Goal: Task Accomplishment & Management: Manage account settings

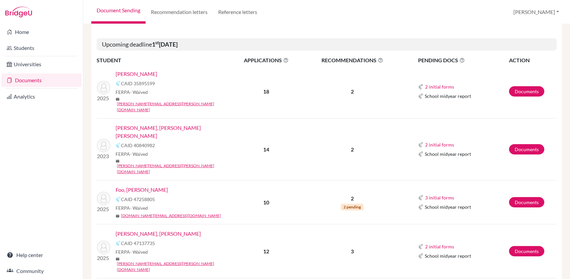
scroll to position [259, 0]
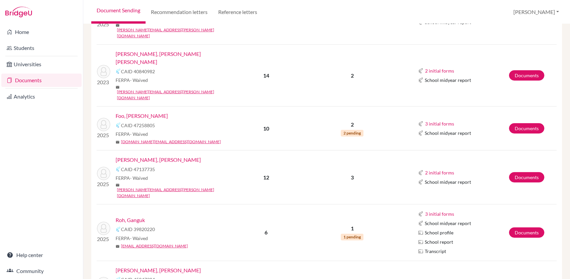
click at [134, 216] on link "Roh, Ganguk" at bounding box center [130, 220] width 29 height 8
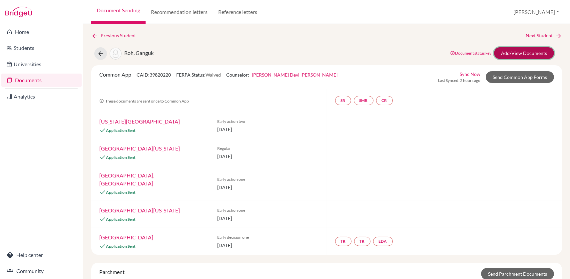
click at [534, 51] on link "Add/View Documents" at bounding box center [524, 53] width 60 height 12
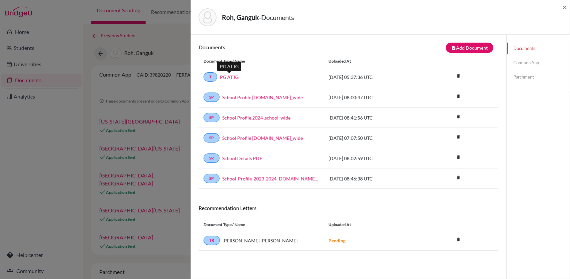
click at [236, 77] on link "PG AT IG" at bounding box center [229, 77] width 19 height 7
click at [233, 76] on link "PG AT IG" at bounding box center [229, 77] width 19 height 7
click at [567, 9] on span "×" at bounding box center [564, 7] width 5 height 10
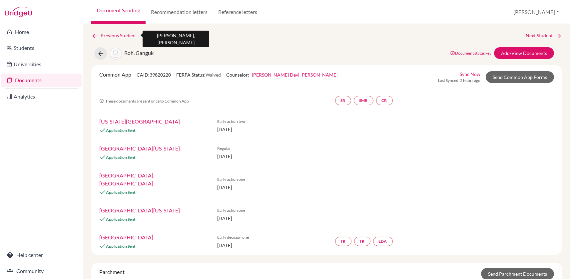
click at [94, 35] on icon at bounding box center [94, 36] width 7 height 7
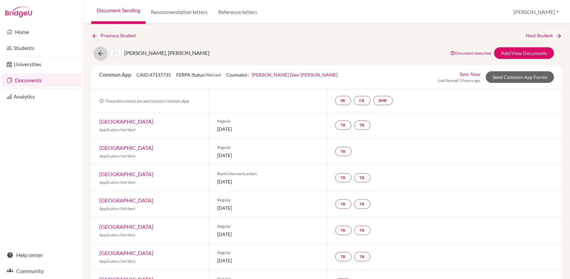
click at [103, 56] on icon at bounding box center [100, 53] width 7 height 7
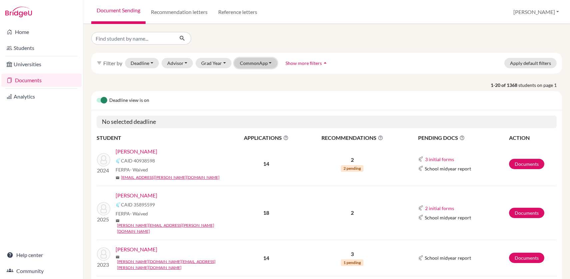
click at [264, 62] on button "CommonApp" at bounding box center [255, 63] width 43 height 10
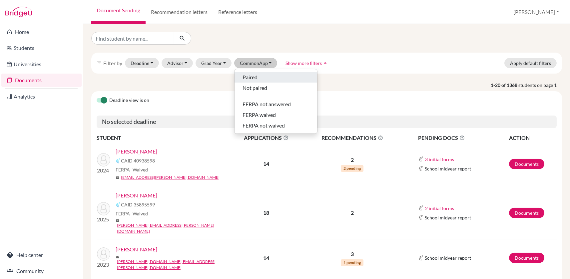
drag, startPoint x: 251, startPoint y: 77, endPoint x: 324, endPoint y: 158, distance: 109.0
click at [252, 77] on span "Paired" at bounding box center [250, 77] width 15 height 8
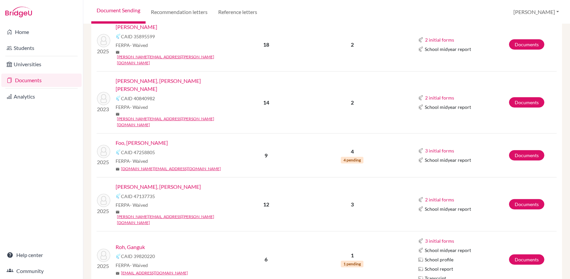
scroll to position [222, 0]
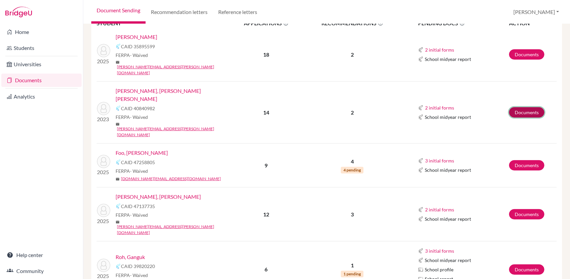
click at [523, 107] on link "Documents" at bounding box center [526, 112] width 35 height 10
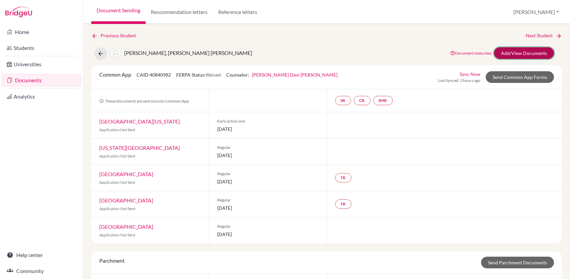
click at [524, 53] on link "Add/View Documents" at bounding box center [524, 53] width 60 height 12
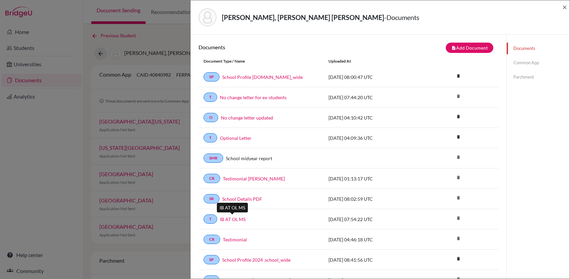
click at [233, 219] on link "IB AT OL MS" at bounding box center [233, 219] width 26 height 7
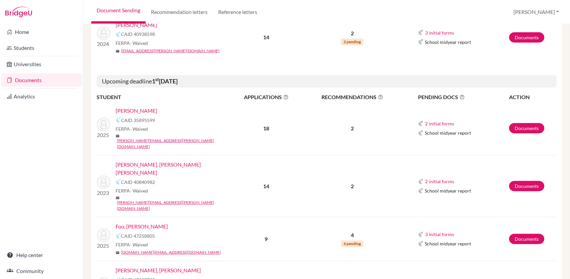
scroll to position [185, 0]
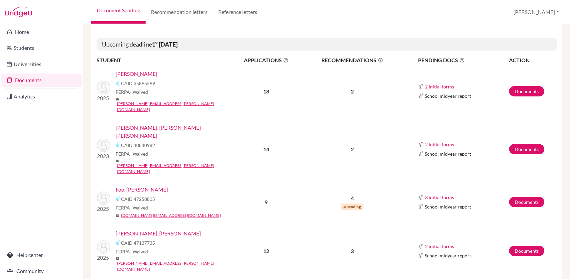
click at [177, 124] on link "[PERSON_NAME], [PERSON_NAME] [PERSON_NAME]" at bounding box center [175, 132] width 119 height 16
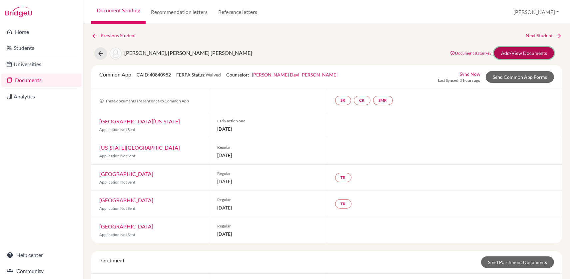
click at [514, 53] on link "Add/View Documents" at bounding box center [524, 53] width 60 height 12
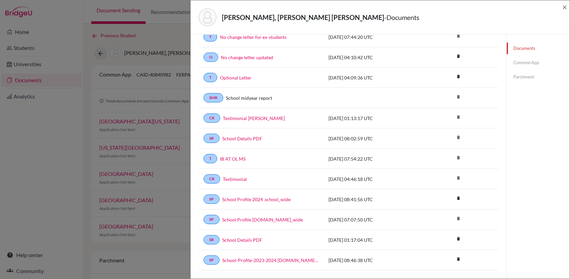
scroll to position [74, 0]
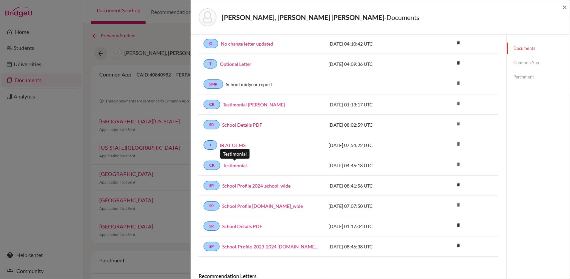
click at [238, 162] on link "Testimonial" at bounding box center [235, 165] width 24 height 7
click at [563, 9] on span "×" at bounding box center [564, 7] width 5 height 10
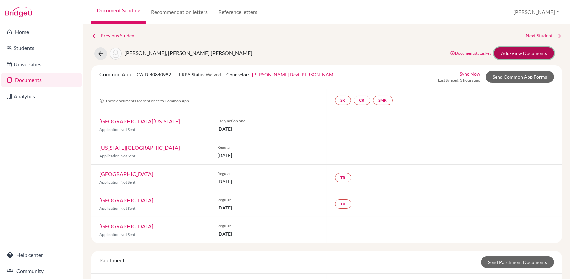
click at [532, 51] on link "Add/View Documents" at bounding box center [524, 53] width 60 height 12
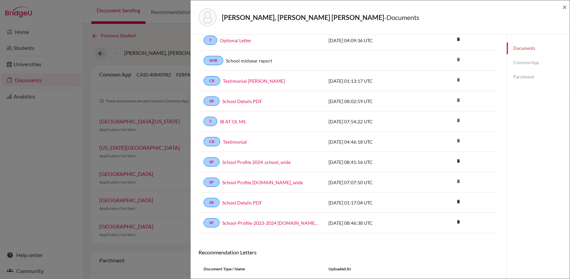
scroll to position [157, 0]
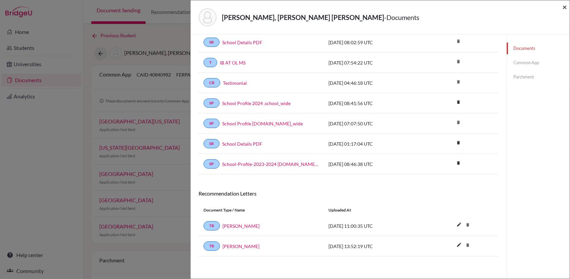
click at [564, 5] on span "×" at bounding box center [564, 7] width 5 height 10
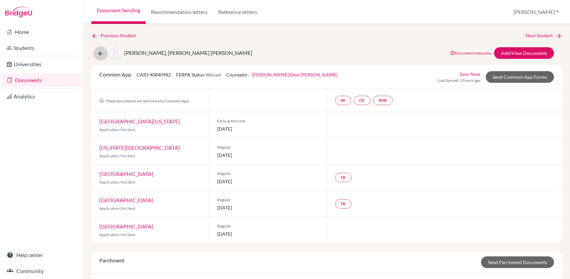
drag, startPoint x: 102, startPoint y: 54, endPoint x: 181, endPoint y: 108, distance: 95.4
click at [103, 54] on icon at bounding box center [100, 53] width 7 height 7
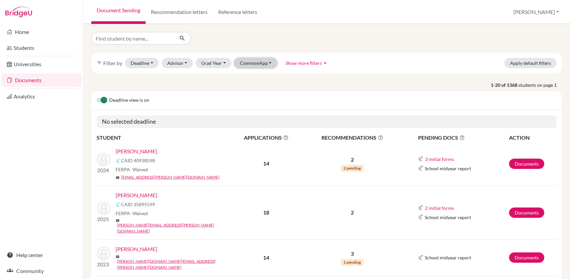
click at [259, 61] on button "CommonApp" at bounding box center [255, 63] width 43 height 10
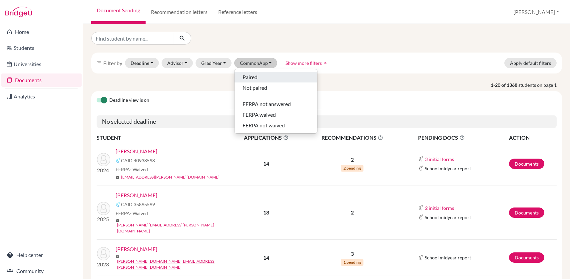
click at [252, 76] on span "Paired" at bounding box center [250, 77] width 15 height 8
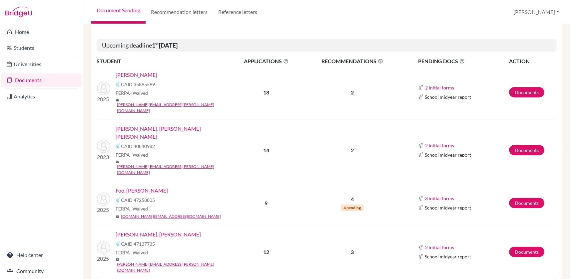
scroll to position [185, 0]
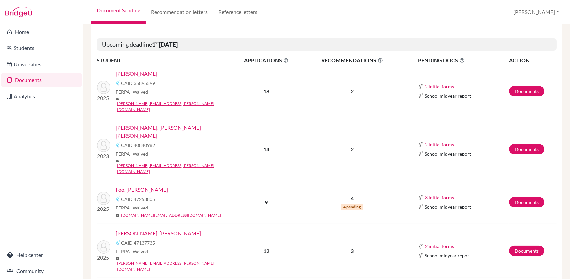
click at [148, 186] on link "Foo, [PERSON_NAME]" at bounding box center [142, 190] width 52 height 8
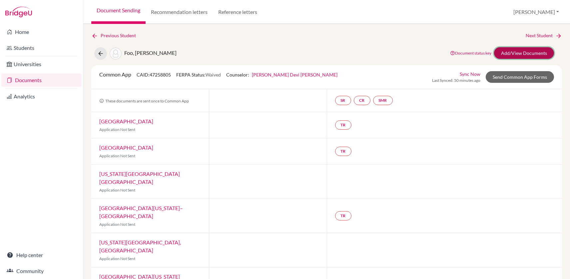
click at [530, 50] on link "Add/View Documents" at bounding box center [524, 53] width 60 height 12
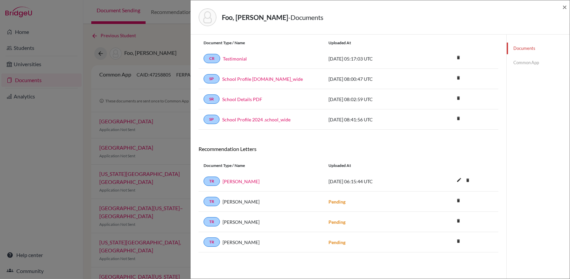
scroll to position [35, 0]
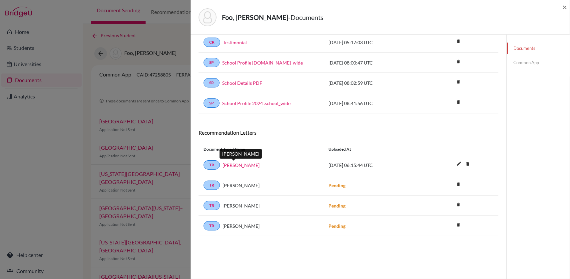
click at [232, 165] on link "Samuel Lee" at bounding box center [241, 165] width 37 height 7
click at [232, 164] on link "Samuel Lee" at bounding box center [241, 165] width 37 height 7
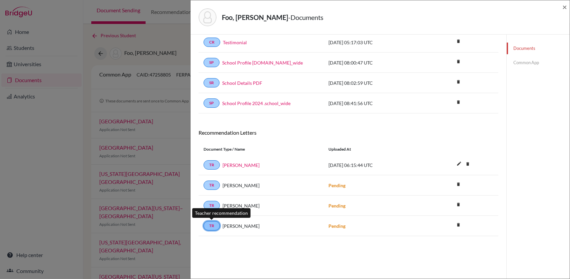
click at [211, 227] on link "TR" at bounding box center [212, 226] width 16 height 9
click at [235, 225] on span "Mr Samuel Lee" at bounding box center [241, 226] width 37 height 7
click at [274, 227] on div "Mr Samuel Lee" at bounding box center [269, 226] width 99 height 7
click at [385, 232] on div "TR Mr Samuel Lee Pending delete Delete this document? Cancel Delete" at bounding box center [349, 226] width 300 height 20
click at [526, 238] on div "Documents Common App" at bounding box center [537, 139] width 63 height 279
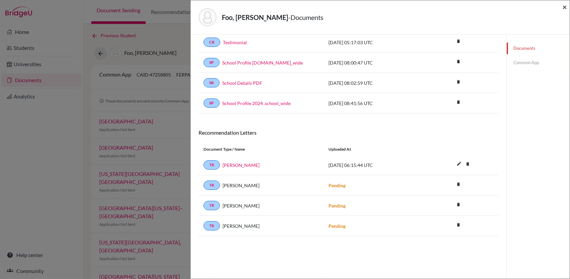
click at [566, 7] on span "×" at bounding box center [564, 7] width 5 height 10
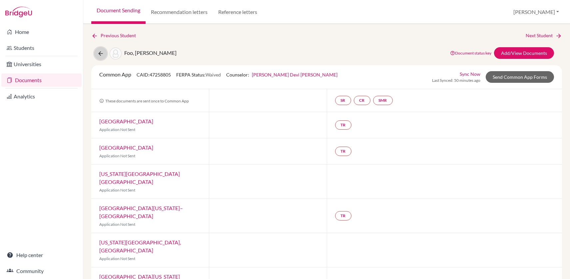
click at [100, 55] on icon at bounding box center [100, 53] width 7 height 7
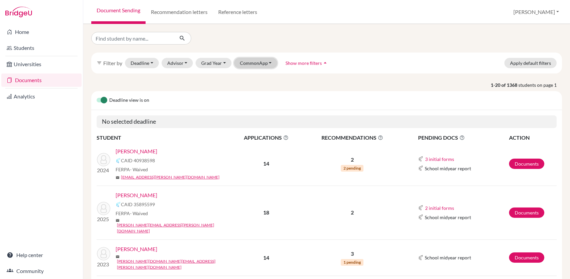
click at [255, 66] on button "CommonApp" at bounding box center [255, 63] width 43 height 10
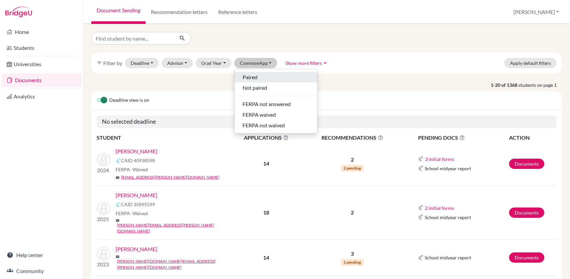
click at [252, 76] on span "Paired" at bounding box center [250, 77] width 15 height 8
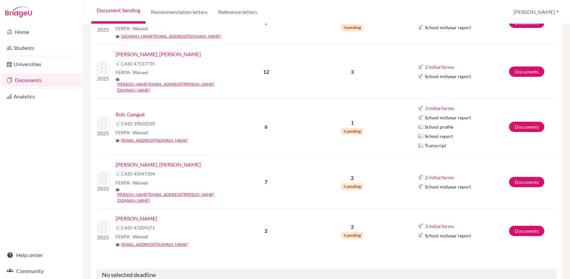
scroll to position [343, 0]
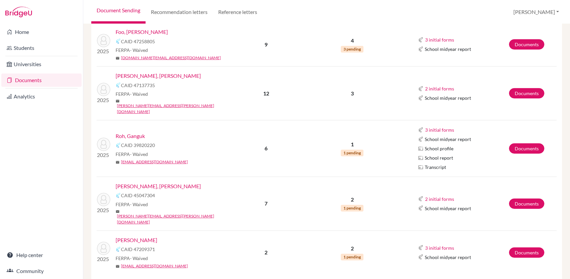
click at [135, 132] on link "Roh, Ganguk" at bounding box center [130, 136] width 29 height 8
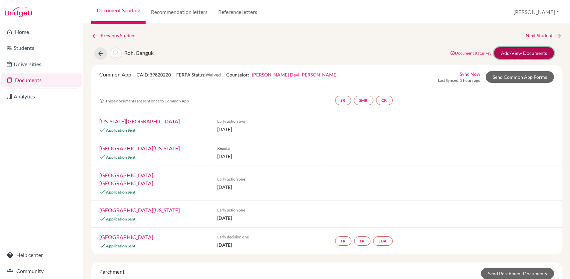
click at [536, 50] on link "Add/View Documents" at bounding box center [524, 53] width 60 height 12
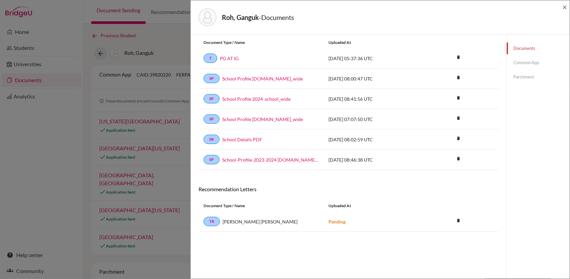
scroll to position [35, 0]
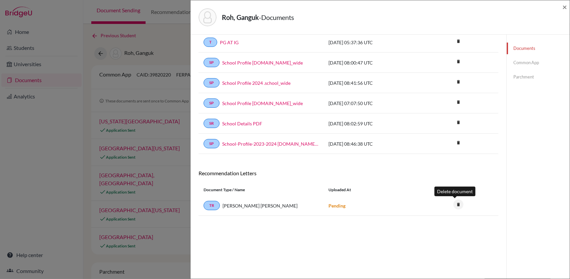
click at [454, 204] on icon "delete" at bounding box center [458, 205] width 10 height 10
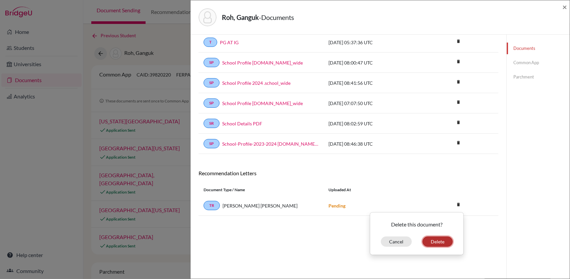
click at [437, 240] on button "Delete" at bounding box center [437, 242] width 30 height 10
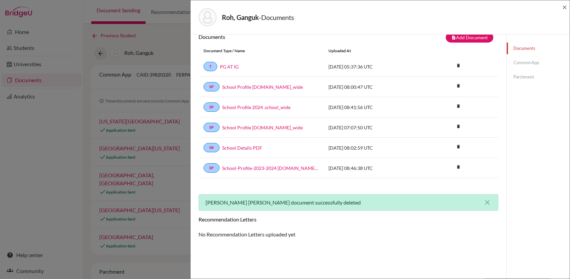
scroll to position [0, 0]
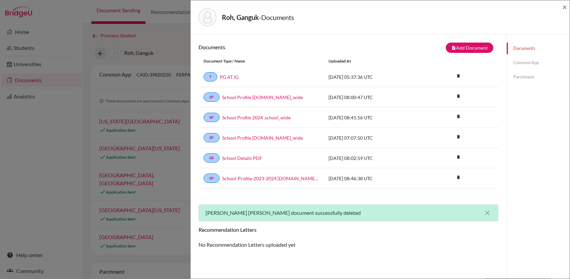
click at [53, 142] on div "Roh, Ganguk - Documents × Documents note_add Add Document Document type Change …" at bounding box center [285, 139] width 570 height 279
click at [565, 6] on span "×" at bounding box center [564, 7] width 5 height 10
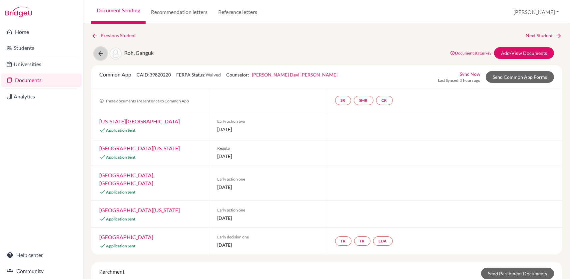
click at [102, 52] on icon at bounding box center [100, 53] width 7 height 7
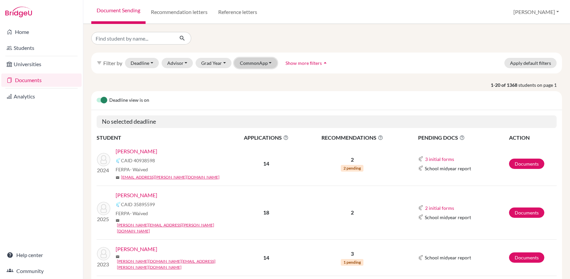
click at [264, 64] on button "CommonApp" at bounding box center [255, 63] width 43 height 10
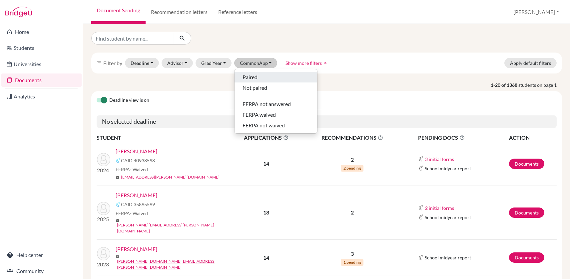
click at [259, 77] on div "Paired" at bounding box center [276, 77] width 67 height 8
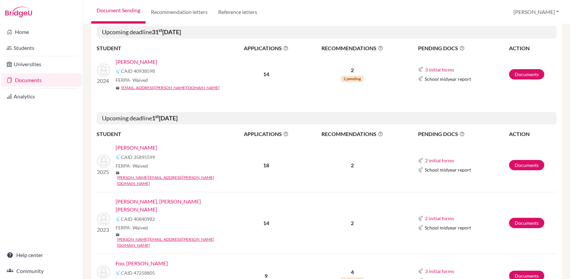
scroll to position [222, 0]
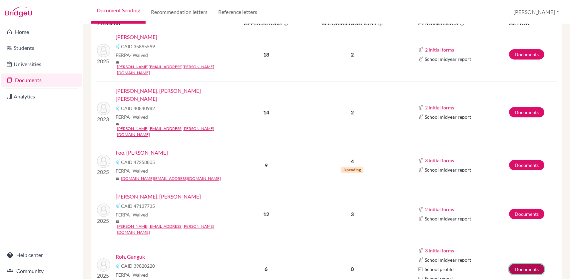
click at [529, 264] on link "Documents" at bounding box center [526, 269] width 35 height 10
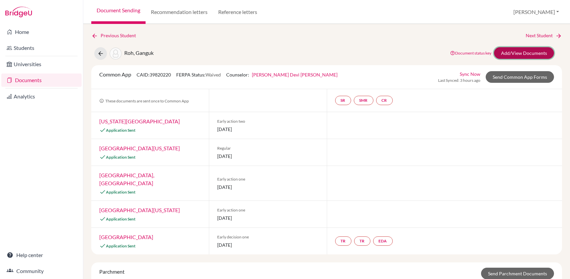
click at [525, 56] on link "Add/View Documents" at bounding box center [524, 53] width 60 height 12
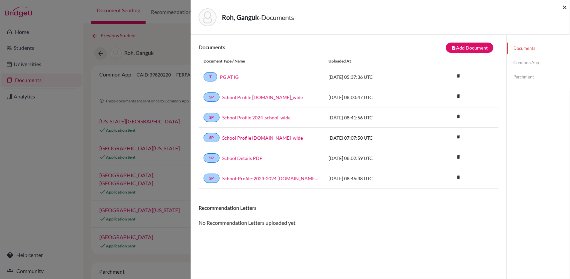
click at [565, 9] on span "×" at bounding box center [564, 7] width 5 height 10
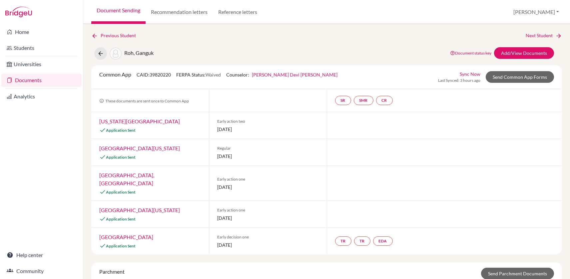
click at [490, 201] on div at bounding box center [445, 214] width 236 height 27
click at [103, 54] on icon at bounding box center [100, 53] width 7 height 7
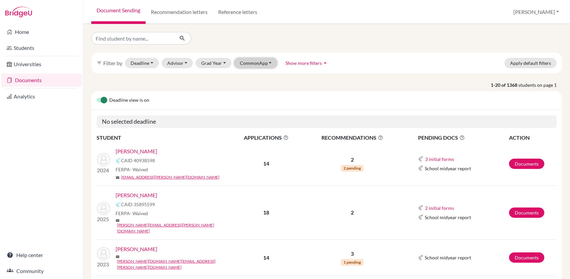
click at [258, 64] on button "CommonApp" at bounding box center [255, 63] width 43 height 10
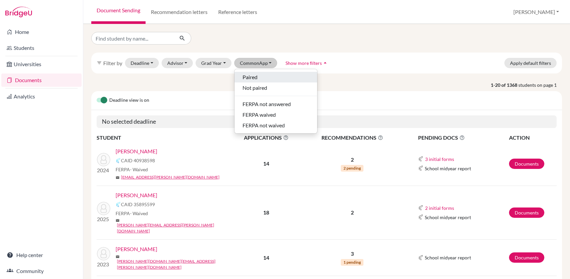
click at [255, 76] on span "Paired" at bounding box center [250, 77] width 15 height 8
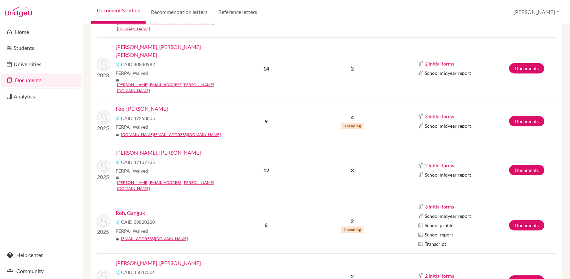
scroll to position [333, 0]
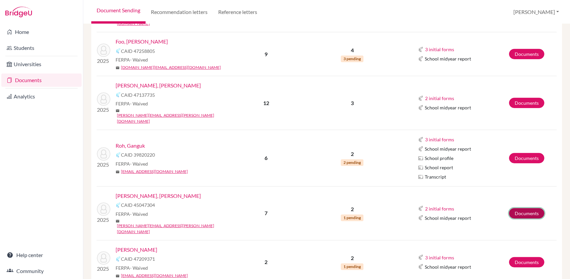
click at [518, 209] on link "Documents" at bounding box center [526, 214] width 35 height 10
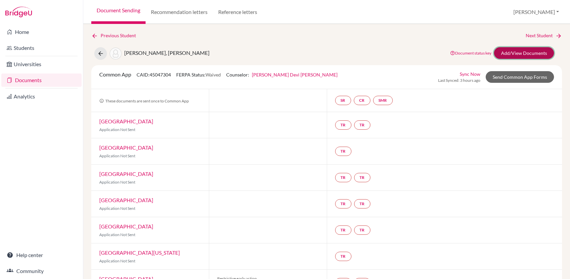
click at [526, 50] on link "Add/View Documents" at bounding box center [524, 53] width 60 height 12
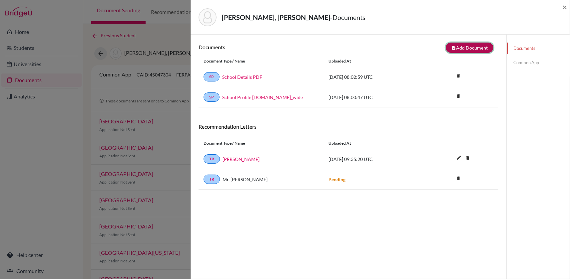
click at [475, 49] on button "note_add Add Document" at bounding box center [470, 48] width 48 height 10
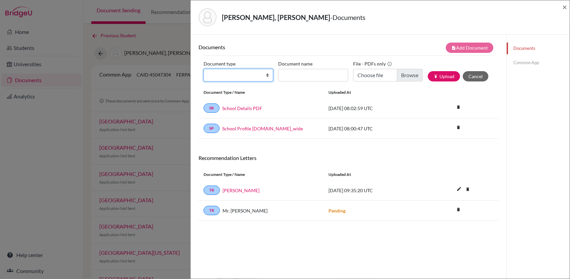
click at [267, 74] on select "Change explanation for Common App reports Counselor recommendation Internationa…" at bounding box center [239, 75] width 70 height 13
select select "4"
click at [204, 69] on select "Change explanation for Common App reports Counselor recommendation Internationa…" at bounding box center [239, 75] width 70 height 13
click at [304, 72] on input "Document name" at bounding box center [313, 75] width 70 height 13
type input "Testimonial"
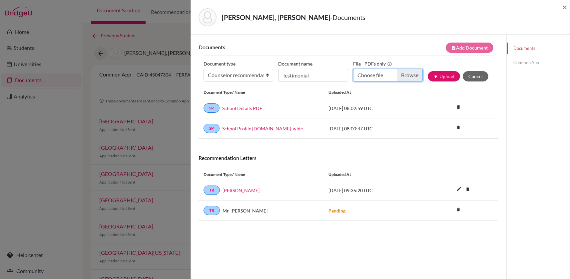
click at [408, 75] on input "Choose file" at bounding box center [388, 75] width 70 height 13
type input "C:\fakepath\Nathan Keenan Widjaja Test L.pdf"
click at [438, 76] on button "publish Upload" at bounding box center [444, 76] width 32 height 10
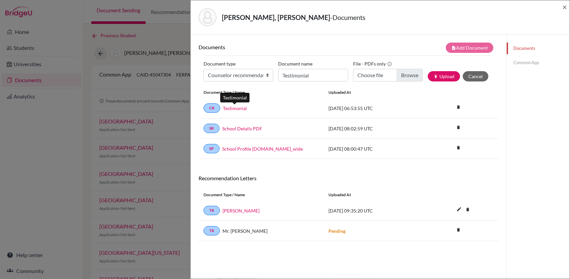
click at [235, 109] on link "Testimonial" at bounding box center [235, 108] width 24 height 7
click at [239, 108] on link "Testimonial" at bounding box center [235, 108] width 24 height 7
click at [262, 75] on select "Change explanation for Common App reports Counselor recommendation Internationa…" at bounding box center [239, 75] width 70 height 13
select select "2"
click at [204, 69] on select "Change explanation for Common App reports Counselor recommendation Internationa…" at bounding box center [239, 75] width 70 height 13
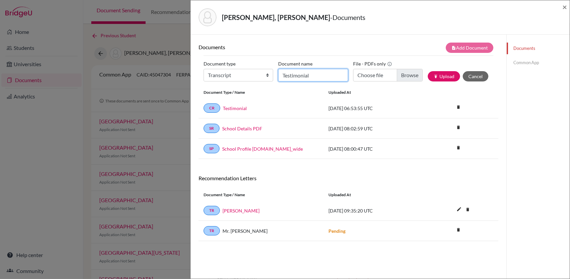
click at [306, 76] on input "Testimonial" at bounding box center [313, 75] width 70 height 13
type input "PG AT IG"
click at [400, 75] on input "Choose file" at bounding box center [388, 75] width 70 height 13
type input "C:\fakepath\Nathan Keenan Widjaja PG AT IG.pdf"
click at [441, 77] on button "publish Upload" at bounding box center [444, 76] width 32 height 10
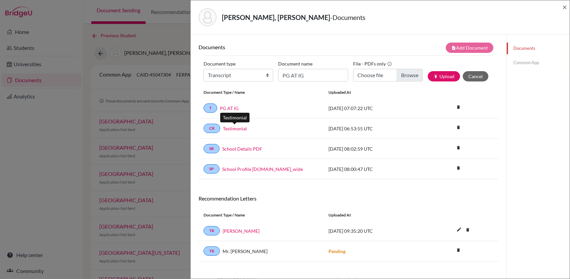
click at [235, 128] on link "Testimonial" at bounding box center [235, 128] width 24 height 7
click at [226, 108] on link "PG AT IG" at bounding box center [229, 108] width 19 height 7
click at [566, 8] on span "×" at bounding box center [564, 7] width 5 height 10
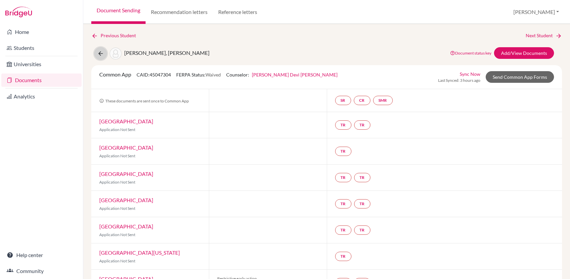
click at [99, 54] on icon at bounding box center [100, 53] width 7 height 7
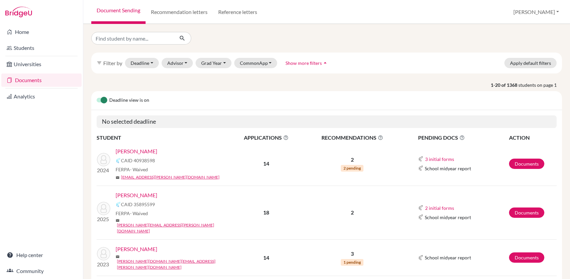
click at [156, 151] on link "[PERSON_NAME]" at bounding box center [137, 152] width 42 height 8
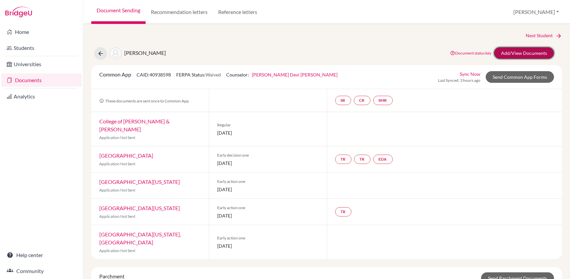
click at [528, 52] on link "Add/View Documents" at bounding box center [524, 53] width 60 height 12
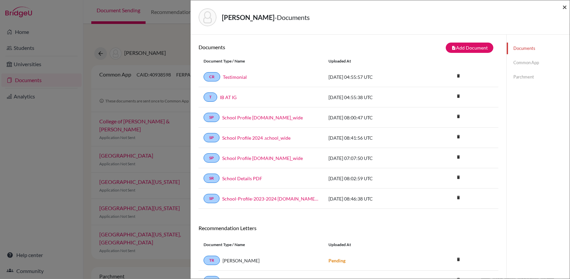
click at [565, 7] on span "×" at bounding box center [564, 7] width 5 height 10
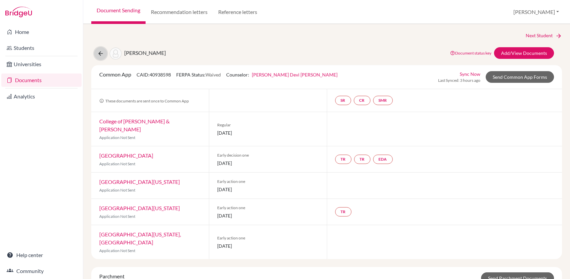
click at [100, 53] on icon at bounding box center [100, 53] width 7 height 7
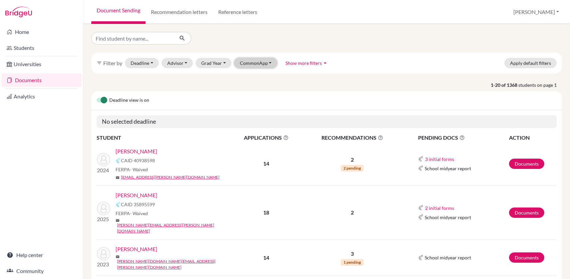
click at [260, 64] on button "CommonApp" at bounding box center [255, 63] width 43 height 10
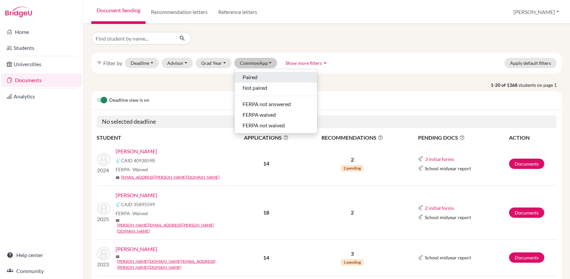
click at [263, 78] on div "Paired" at bounding box center [276, 77] width 67 height 8
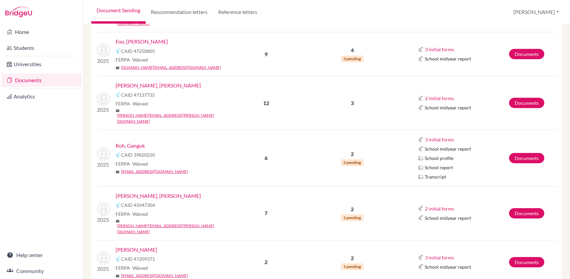
scroll to position [481, 0]
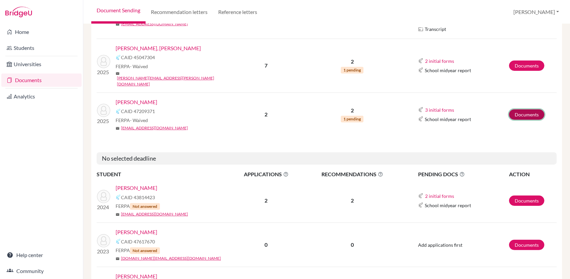
click at [531, 110] on link "Documents" at bounding box center [526, 115] width 35 height 10
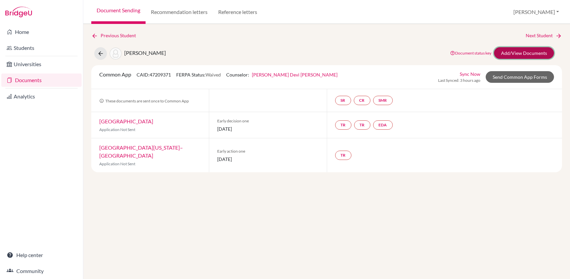
click at [535, 53] on link "Add/View Documents" at bounding box center [524, 53] width 60 height 12
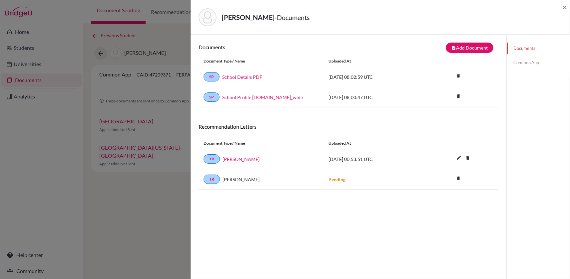
click at [161, 199] on div "[PERSON_NAME] - Documents × Documents note_add Add Document Document type Chang…" at bounding box center [285, 139] width 570 height 279
click at [473, 48] on button "note_add Add Document" at bounding box center [470, 48] width 48 height 10
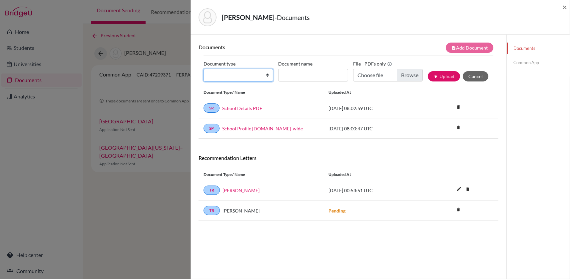
click at [266, 75] on select "Change explanation for Common App reports Counselor recommendation Internationa…" at bounding box center [239, 75] width 70 height 13
select select "4"
click at [204, 69] on select "Change explanation for Common App reports Counselor recommendation Internationa…" at bounding box center [239, 75] width 70 height 13
click at [292, 74] on input "Document name" at bounding box center [313, 75] width 70 height 13
type input "Testimonial"
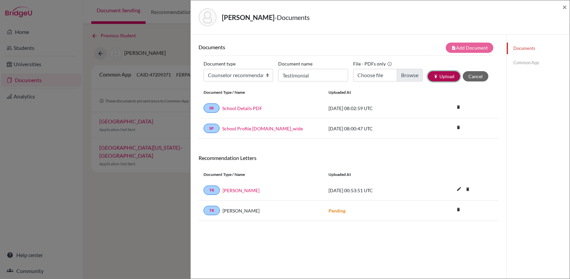
click at [446, 74] on button "publish Upload" at bounding box center [444, 76] width 32 height 10
click at [391, 90] on div "Uploaded at" at bounding box center [373, 93] width 100 height 6
click at [410, 78] on input "Choose file" at bounding box center [388, 75] width 70 height 13
type input "C:\fakepath\Wu Yufei Test L.pdf"
click at [442, 76] on button "publish Upload" at bounding box center [444, 76] width 32 height 10
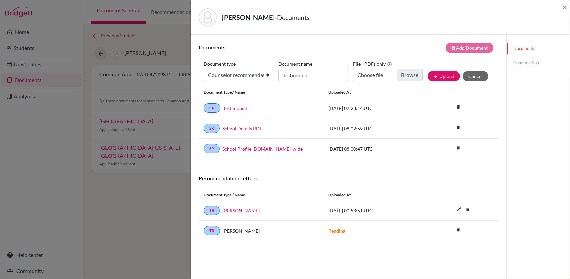
click at [76, 153] on div "Wu, Yufei - Documents × Documents note_add Add Document Document type Change ex…" at bounding box center [285, 139] width 570 height 279
click at [236, 109] on link "Testimonial" at bounding box center [235, 108] width 24 height 7
click at [565, 7] on span "×" at bounding box center [564, 7] width 5 height 10
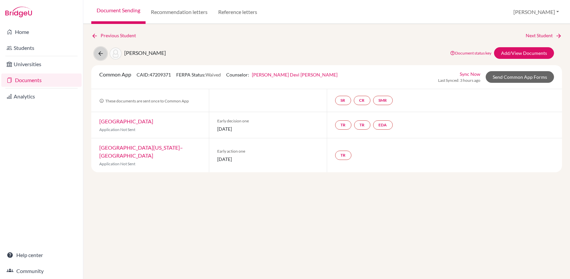
click at [100, 54] on icon at bounding box center [100, 53] width 7 height 7
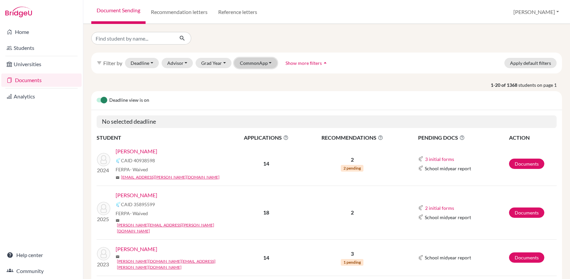
click at [260, 61] on button "CommonApp" at bounding box center [255, 63] width 43 height 10
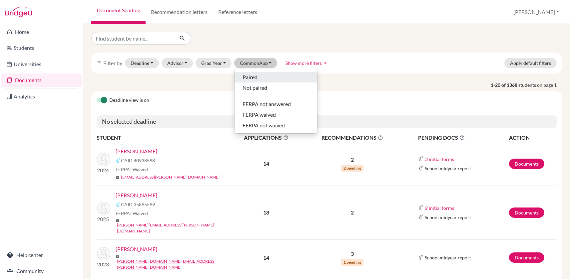
click at [260, 80] on div "Paired" at bounding box center [276, 77] width 67 height 8
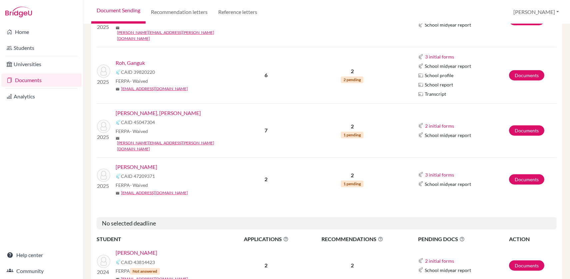
scroll to position [491, 0]
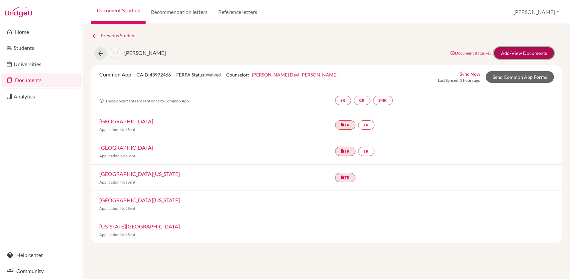
click at [545, 53] on link "Add/View Documents" at bounding box center [524, 53] width 60 height 12
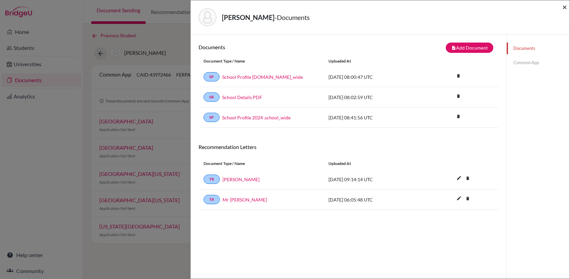
click at [566, 7] on span "×" at bounding box center [564, 7] width 5 height 10
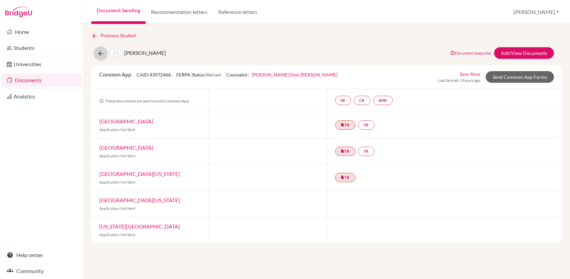
click at [103, 54] on icon at bounding box center [100, 53] width 7 height 7
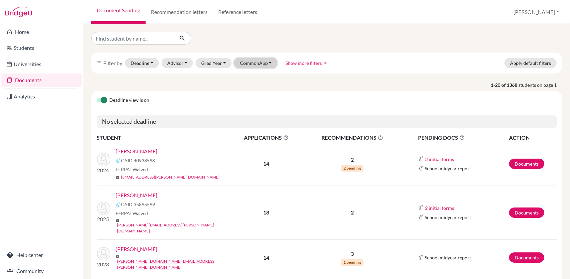
click at [270, 64] on button "CommonApp" at bounding box center [255, 63] width 43 height 10
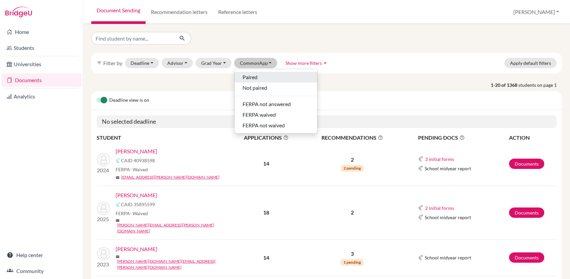
click at [263, 76] on div "Paired" at bounding box center [276, 77] width 67 height 8
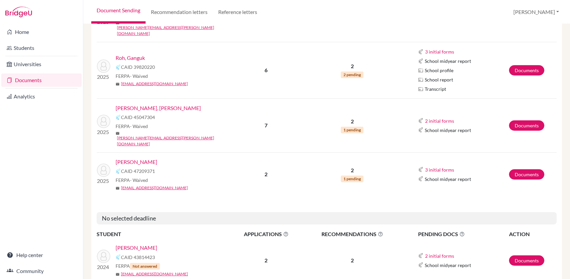
scroll to position [417, 0]
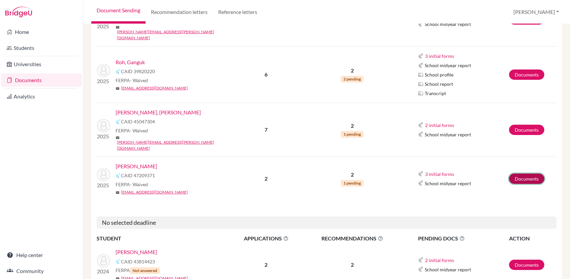
click at [527, 174] on link "Documents" at bounding box center [526, 179] width 35 height 10
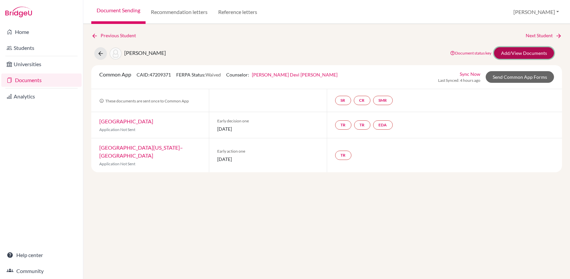
click at [536, 49] on link "Add/View Documents" at bounding box center [524, 53] width 60 height 12
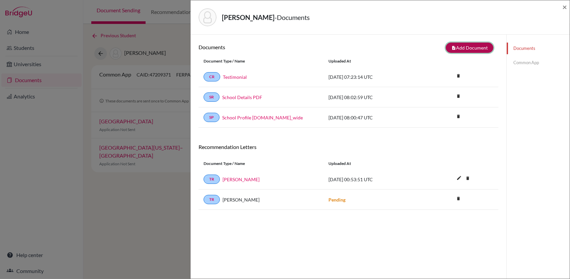
click at [464, 46] on button "note_add Add Document" at bounding box center [470, 48] width 48 height 10
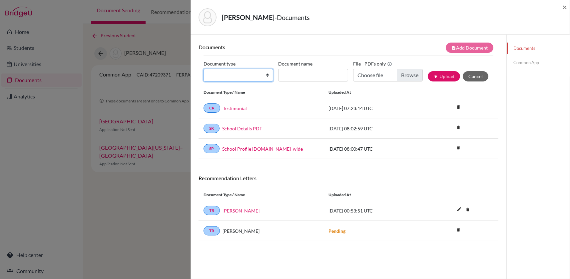
click at [267, 78] on select "Change explanation for Common App reports Counselor recommendation Internationa…" at bounding box center [239, 75] width 70 height 13
select select "2"
click at [204, 69] on select "Change explanation for Common App reports Counselor recommendation Internationa…" at bounding box center [239, 75] width 70 height 13
click at [305, 75] on input "Document name" at bounding box center [313, 75] width 70 height 13
type input "PG AT IG"
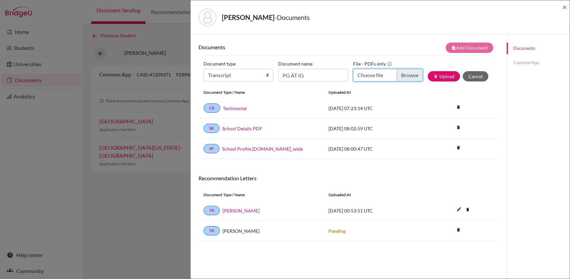
click at [412, 77] on input "Choose file" at bounding box center [388, 75] width 70 height 13
type input "C:\fakepath\Wu Yufei PG AT IG.pdf"
click at [447, 75] on button "publish Upload" at bounding box center [444, 76] width 32 height 10
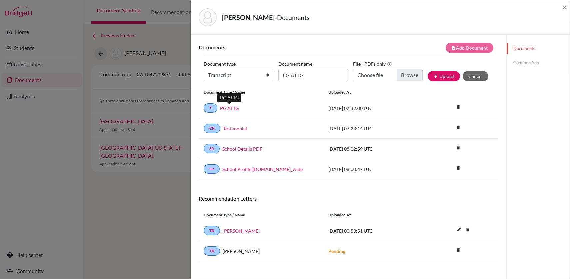
click at [233, 109] on link "PG AT IG" at bounding box center [229, 108] width 19 height 7
click at [234, 126] on link "Testimonial" at bounding box center [235, 128] width 24 height 7
click at [453, 127] on icon "delete" at bounding box center [458, 128] width 10 height 10
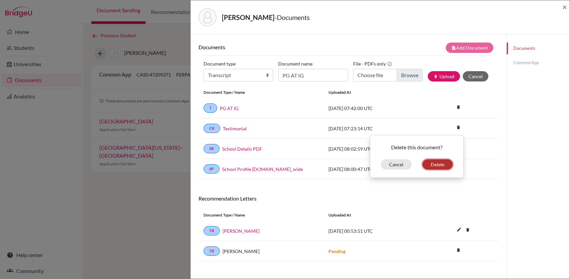
click at [429, 164] on button "Delete" at bounding box center [437, 165] width 30 height 10
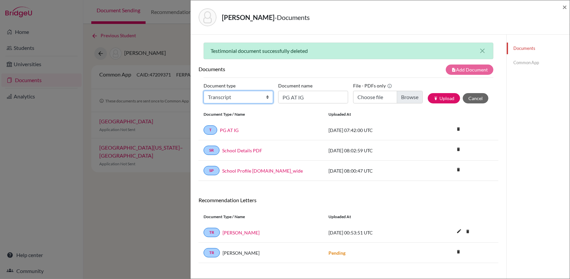
click at [263, 97] on select "Change explanation for Common App reports Counselor recommendation Internationa…" at bounding box center [239, 97] width 70 height 13
select select "4"
click at [204, 91] on select "Change explanation for Common App reports Counselor recommendation Internationa…" at bounding box center [239, 97] width 70 height 13
click at [304, 99] on input "PG AT IG" at bounding box center [313, 97] width 70 height 13
type input "Testimonial"
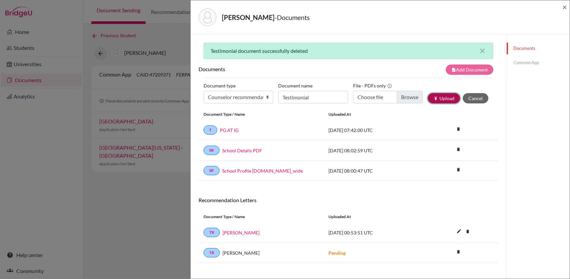
click at [449, 96] on button "publish Upload" at bounding box center [444, 98] width 32 height 10
click at [396, 98] on input "Choose file" at bounding box center [388, 97] width 70 height 13
type input "C:\fakepath\Wu Yufei Test L.pdf"
click at [446, 100] on button "publish Upload" at bounding box center [444, 98] width 32 height 10
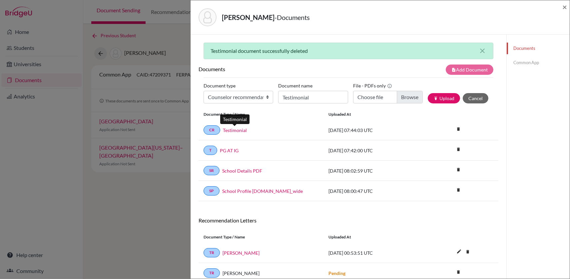
click at [235, 129] on link "Testimonial" at bounding box center [235, 130] width 24 height 7
click at [233, 130] on link "Testimonial" at bounding box center [235, 130] width 24 height 7
click at [233, 152] on link "PG AT IG" at bounding box center [229, 150] width 19 height 7
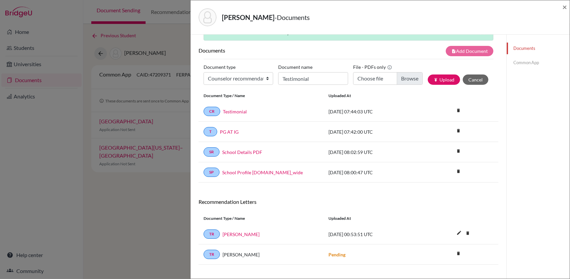
scroll to position [35, 0]
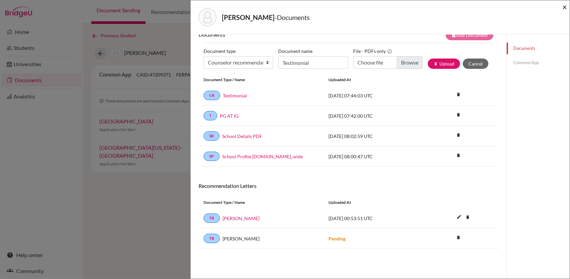
click at [564, 9] on span "×" at bounding box center [564, 7] width 5 height 10
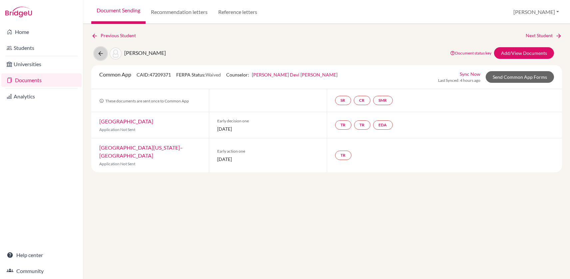
click at [102, 54] on icon at bounding box center [100, 53] width 7 height 7
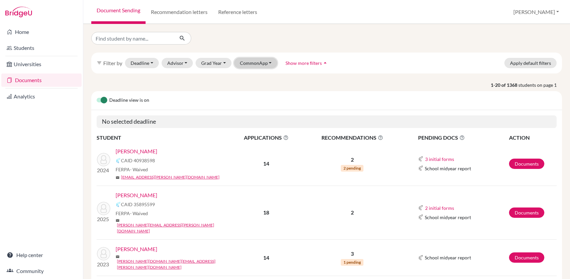
click at [258, 62] on button "CommonApp" at bounding box center [255, 63] width 43 height 10
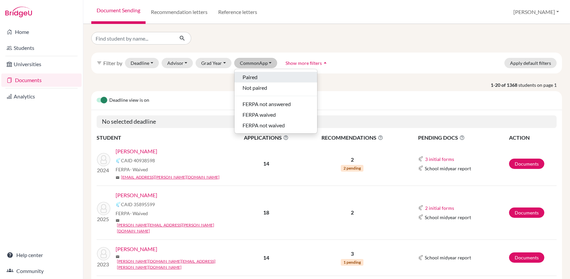
drag, startPoint x: 253, startPoint y: 74, endPoint x: 295, endPoint y: 98, distance: 48.5
click at [258, 73] on div "Paired" at bounding box center [276, 77] width 67 height 8
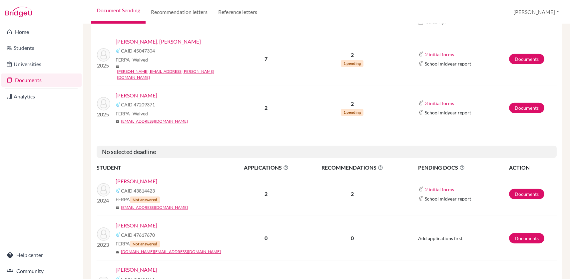
scroll to position [491, 0]
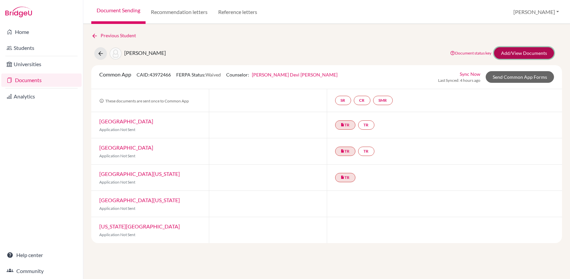
click at [536, 49] on link "Add/View Documents" at bounding box center [524, 53] width 60 height 12
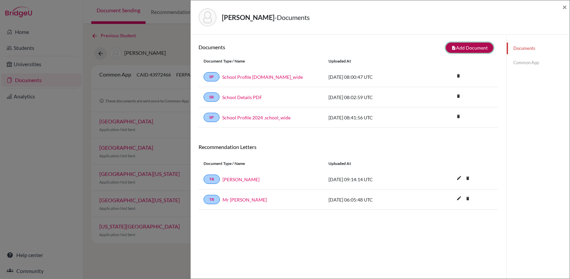
click at [472, 44] on button "note_add Add Document" at bounding box center [470, 48] width 48 height 10
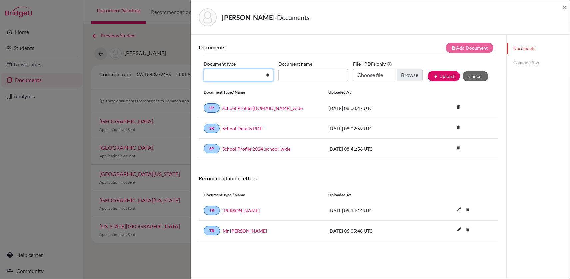
click at [266, 76] on select "Change explanation for Common App reports Counselor recommendation Internationa…" at bounding box center [239, 75] width 70 height 13
click at [204, 69] on select "Change explanation for Common App reports Counselor recommendation Internationa…" at bounding box center [239, 75] width 70 height 13
click at [296, 77] on input "Recommender's name" at bounding box center [313, 75] width 70 height 13
click at [268, 76] on select "Change explanation for Common App reports Counselor recommendation Internationa…" at bounding box center [239, 75] width 70 height 13
select select "2"
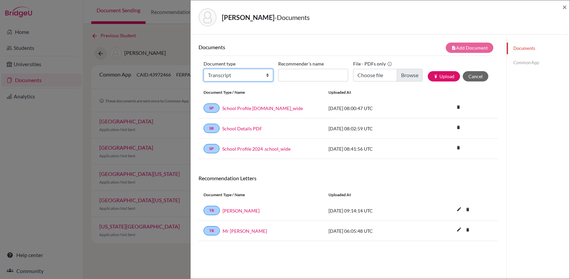
click at [204, 69] on select "Change explanation for Common App reports Counselor recommendation Internationa…" at bounding box center [239, 75] width 70 height 13
click at [306, 77] on input "Document name" at bounding box center [313, 75] width 70 height 13
type input "PG AT IG"
click at [405, 72] on input "Choose file" at bounding box center [388, 75] width 70 height 13
type input "C:\fakepath\Shaik Aqeel PG AT IG.pdf"
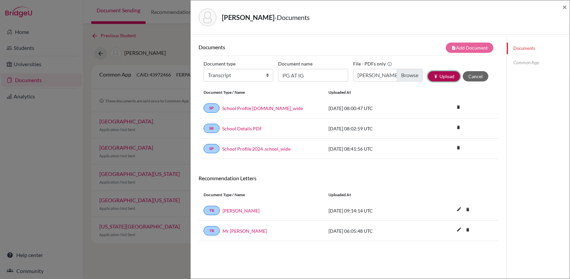
click at [443, 78] on button "publish Upload" at bounding box center [444, 76] width 32 height 10
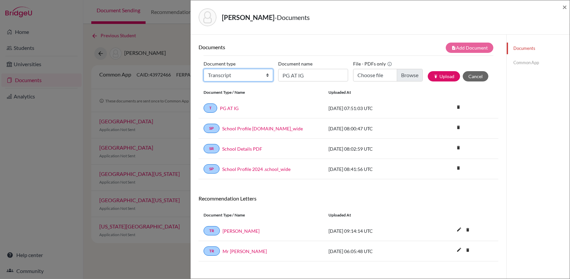
click at [265, 75] on select "Change explanation for Common App reports Counselor recommendation Internationa…" at bounding box center [239, 75] width 70 height 13
select select "4"
click at [204, 69] on select "Change explanation for Common App reports Counselor recommendation Internationa…" at bounding box center [239, 75] width 70 height 13
click at [314, 74] on input "PG AT IG" at bounding box center [313, 75] width 70 height 13
type input "Testimonial"
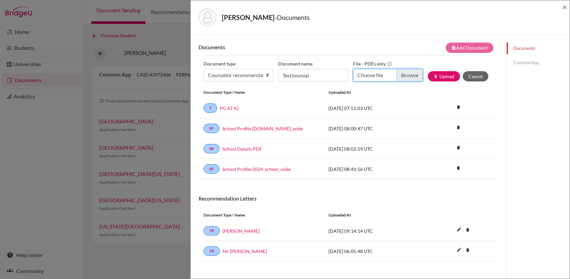
click at [403, 73] on input "Choose file" at bounding box center [388, 75] width 70 height 13
type input "C:\fakepath\Shaik Aqeel Testimonial.pdf"
click at [440, 75] on button "publish Upload" at bounding box center [444, 76] width 32 height 10
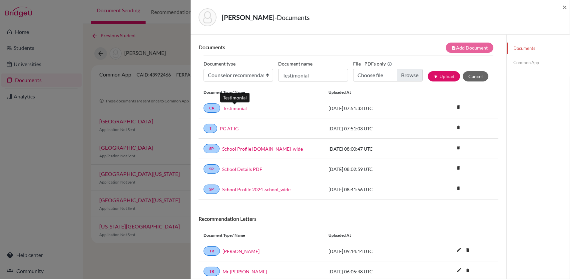
click at [241, 109] on link "Testimonial" at bounding box center [235, 108] width 24 height 7
click at [233, 130] on link "PG AT IG" at bounding box center [229, 128] width 19 height 7
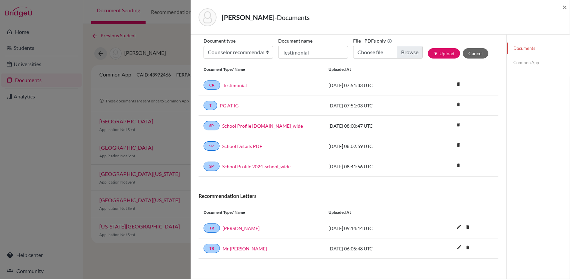
scroll to position [35, 0]
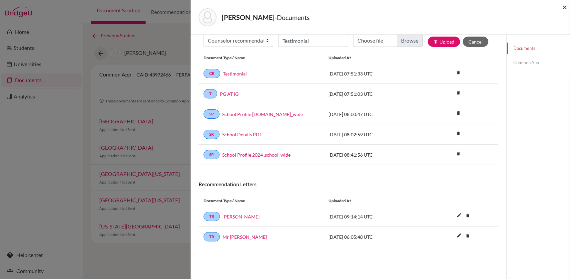
click at [565, 9] on span "×" at bounding box center [564, 7] width 5 height 10
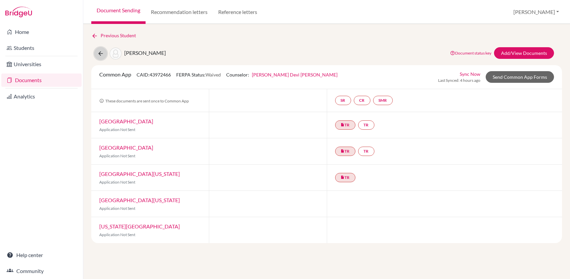
click at [101, 52] on icon at bounding box center [100, 53] width 7 height 7
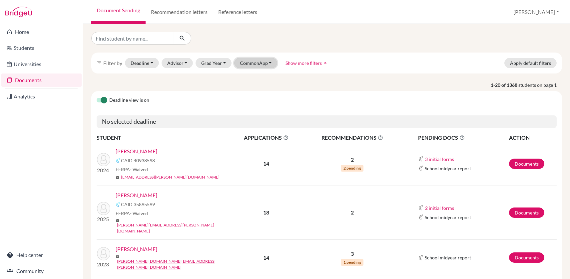
click at [252, 59] on button "CommonApp" at bounding box center [255, 63] width 43 height 10
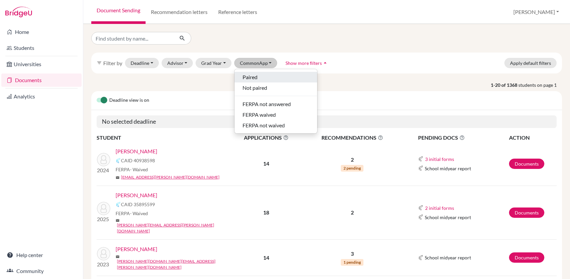
drag, startPoint x: 246, startPoint y: 75, endPoint x: 251, endPoint y: 75, distance: 4.7
click at [248, 75] on span "Paired" at bounding box center [250, 77] width 15 height 8
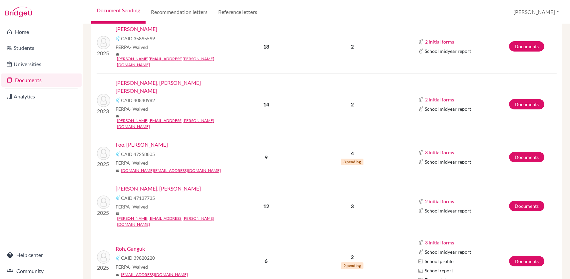
scroll to position [306, 0]
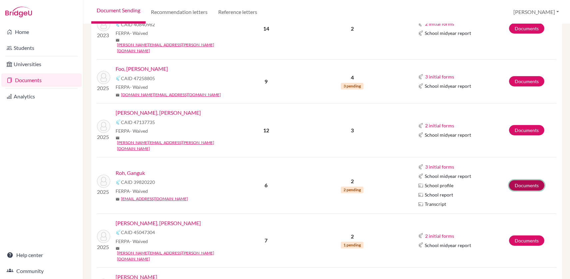
click at [526, 181] on link "Documents" at bounding box center [526, 186] width 35 height 10
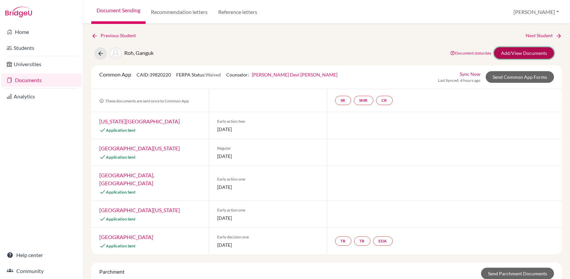
click at [522, 54] on link "Add/View Documents" at bounding box center [524, 53] width 60 height 12
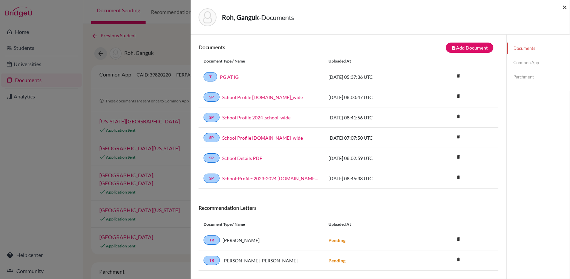
click at [564, 9] on span "×" at bounding box center [564, 7] width 5 height 10
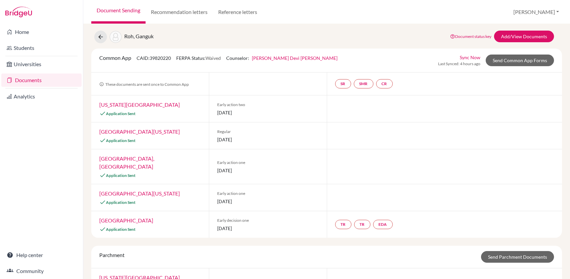
scroll to position [31, 0]
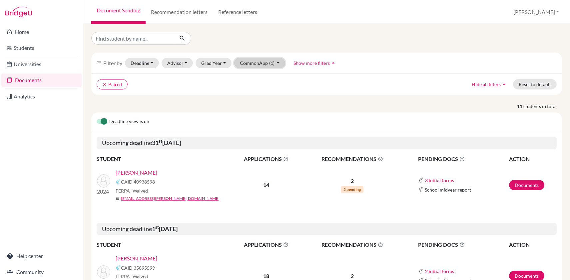
click at [264, 62] on button "CommonApp (1)" at bounding box center [259, 63] width 51 height 10
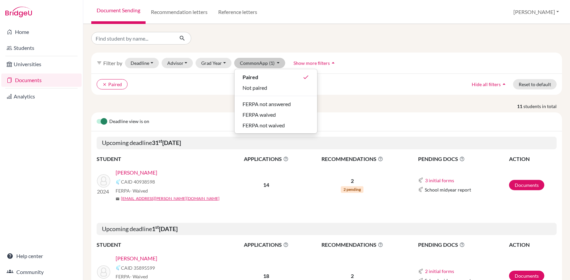
click at [488, 125] on div "Deadline view is on" at bounding box center [326, 122] width 471 height 19
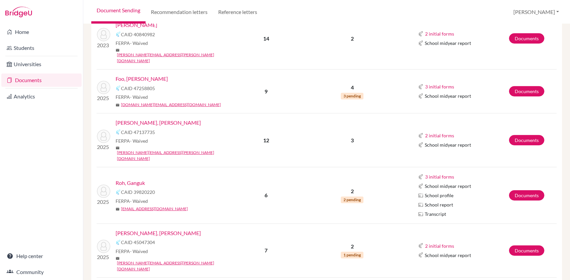
scroll to position [333, 0]
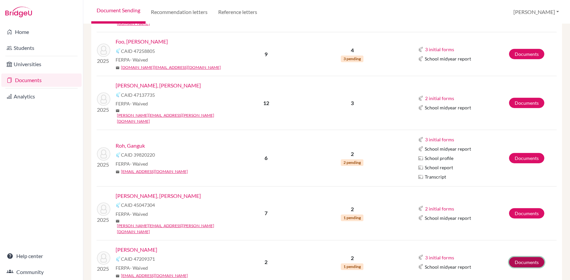
click at [518, 257] on link "Documents" at bounding box center [526, 262] width 35 height 10
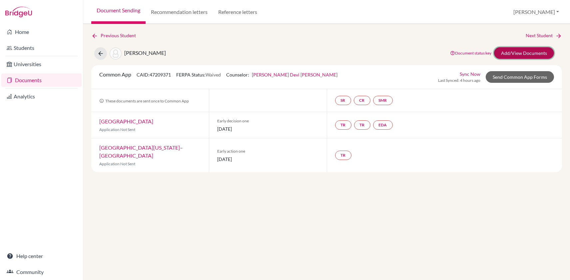
click at [517, 50] on link "Add/View Documents" at bounding box center [524, 53] width 60 height 12
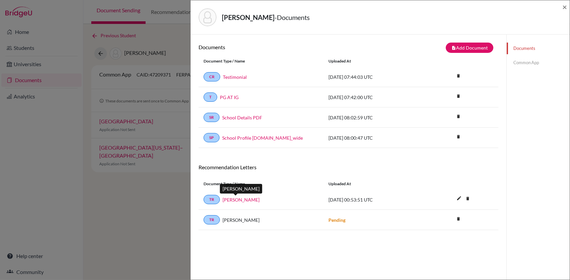
click at [228, 201] on link "[PERSON_NAME]" at bounding box center [241, 200] width 37 height 7
